Goal: Transaction & Acquisition: Purchase product/service

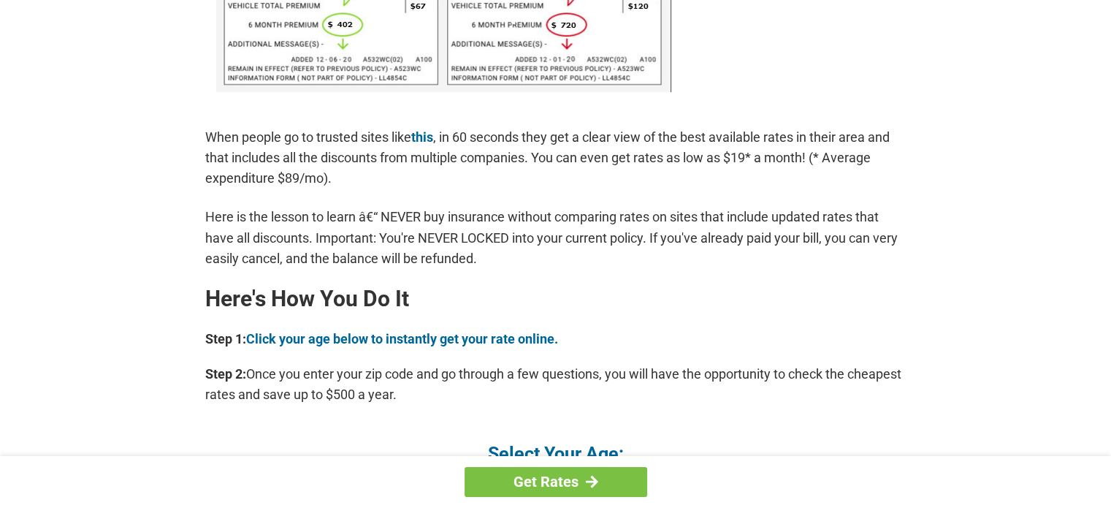
scroll to position [1066, 0]
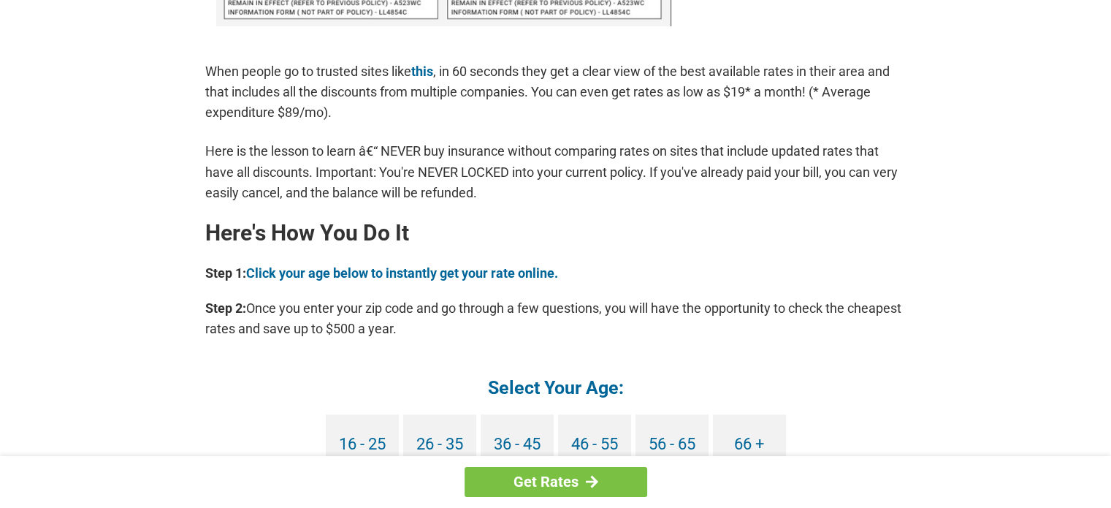
click at [1006, 482] on div "Get Rates" at bounding box center [555, 482] width 1111 height 52
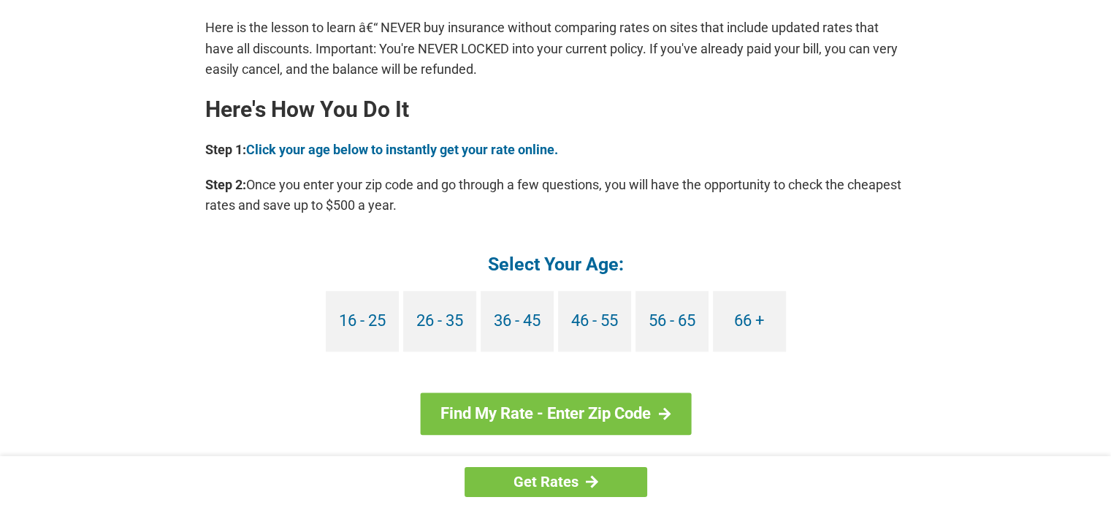
scroll to position [1259, 0]
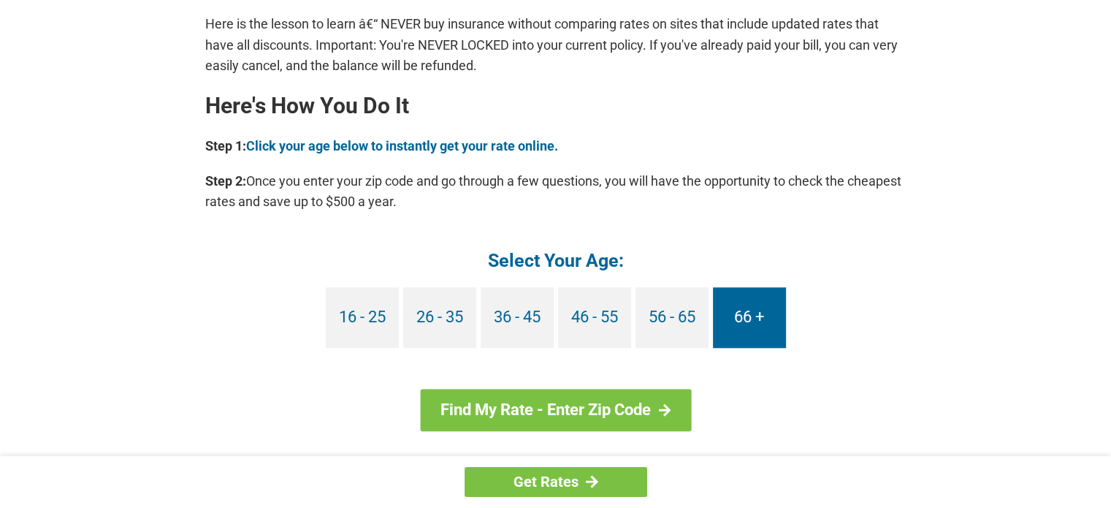
click at [760, 322] on link "66 +" at bounding box center [749, 317] width 73 height 61
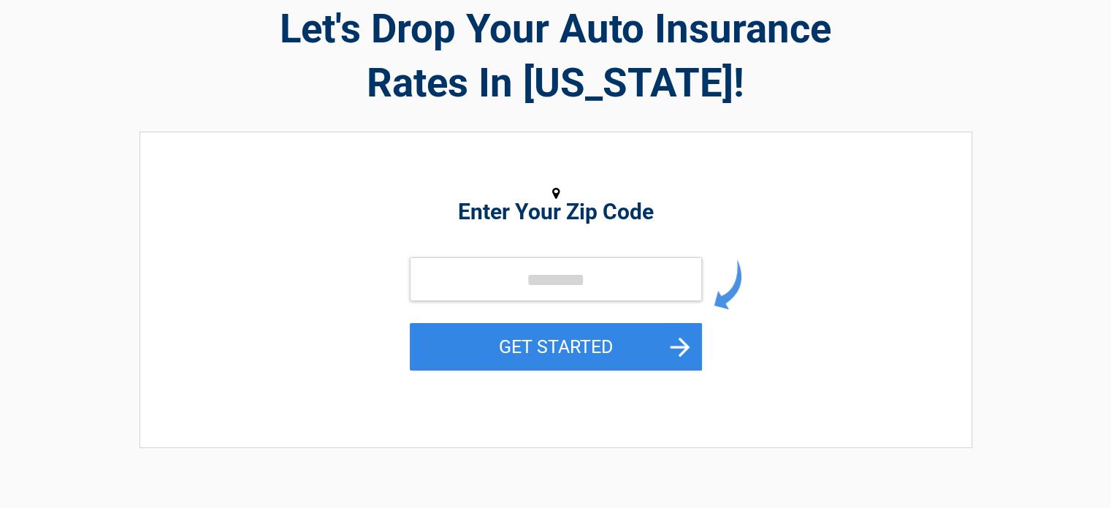
scroll to position [82, 0]
click at [467, 286] on input "tel" at bounding box center [556, 279] width 292 height 44
type input "*****"
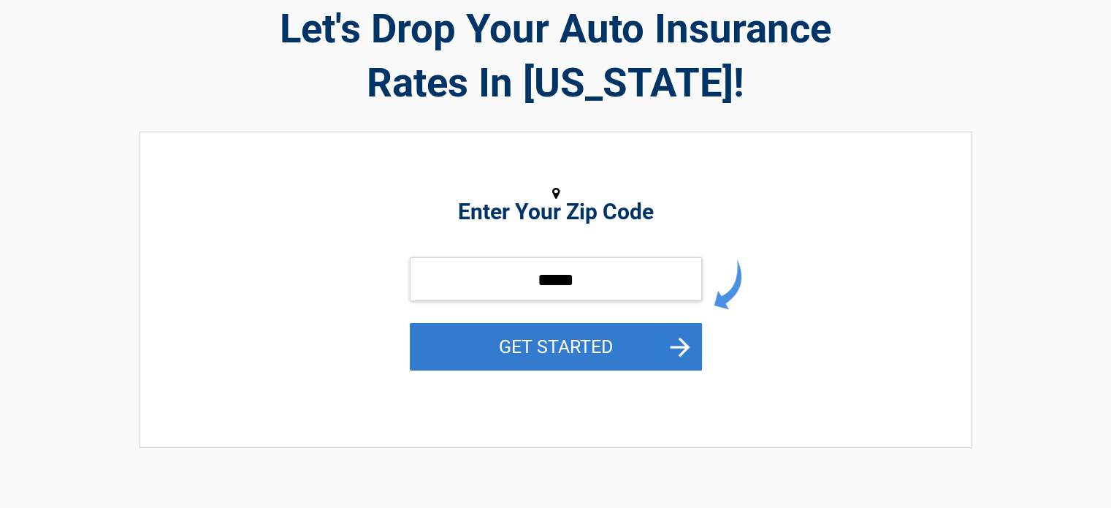
click at [631, 361] on button "GET STARTED" at bounding box center [556, 346] width 292 height 47
